Goal: Transaction & Acquisition: Purchase product/service

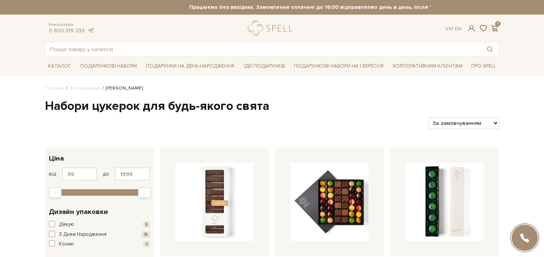
click at [498, 23] on div "Консультація: 0 800 319 233 Ук | En | 1" at bounding box center [271, 28] width 463 height 16
click at [495, 28] on span at bounding box center [494, 28] width 9 height 8
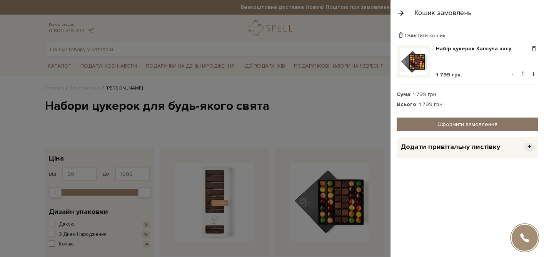
click at [458, 124] on link "Оформити замовлення" at bounding box center [466, 124] width 141 height 13
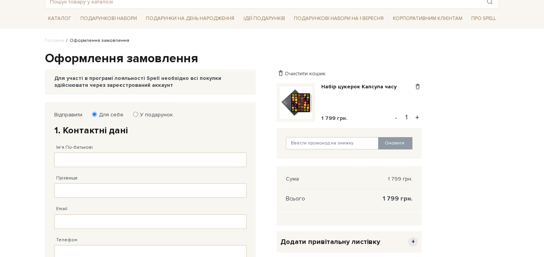
scroll to position [55, 0]
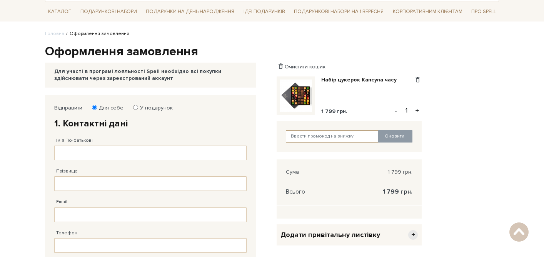
click at [307, 136] on input "text" at bounding box center [332, 136] width 93 height 12
paste input "SweetGift промокод:"
drag, startPoint x: 310, startPoint y: 134, endPoint x: 333, endPoint y: 134, distance: 23.8
click at [333, 134] on input "SweetGift промокод:" at bounding box center [332, 136] width 93 height 12
drag, startPoint x: 337, startPoint y: 135, endPoint x: 315, endPoint y: 134, distance: 21.2
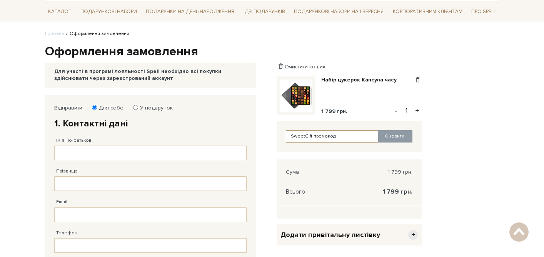
click at [315, 134] on input "SweetGift промокод:" at bounding box center [332, 136] width 93 height 12
type input "SweetGift"
click at [384, 139] on button "Оновити" at bounding box center [395, 136] width 34 height 12
